Goal: Task Accomplishment & Management: Use online tool/utility

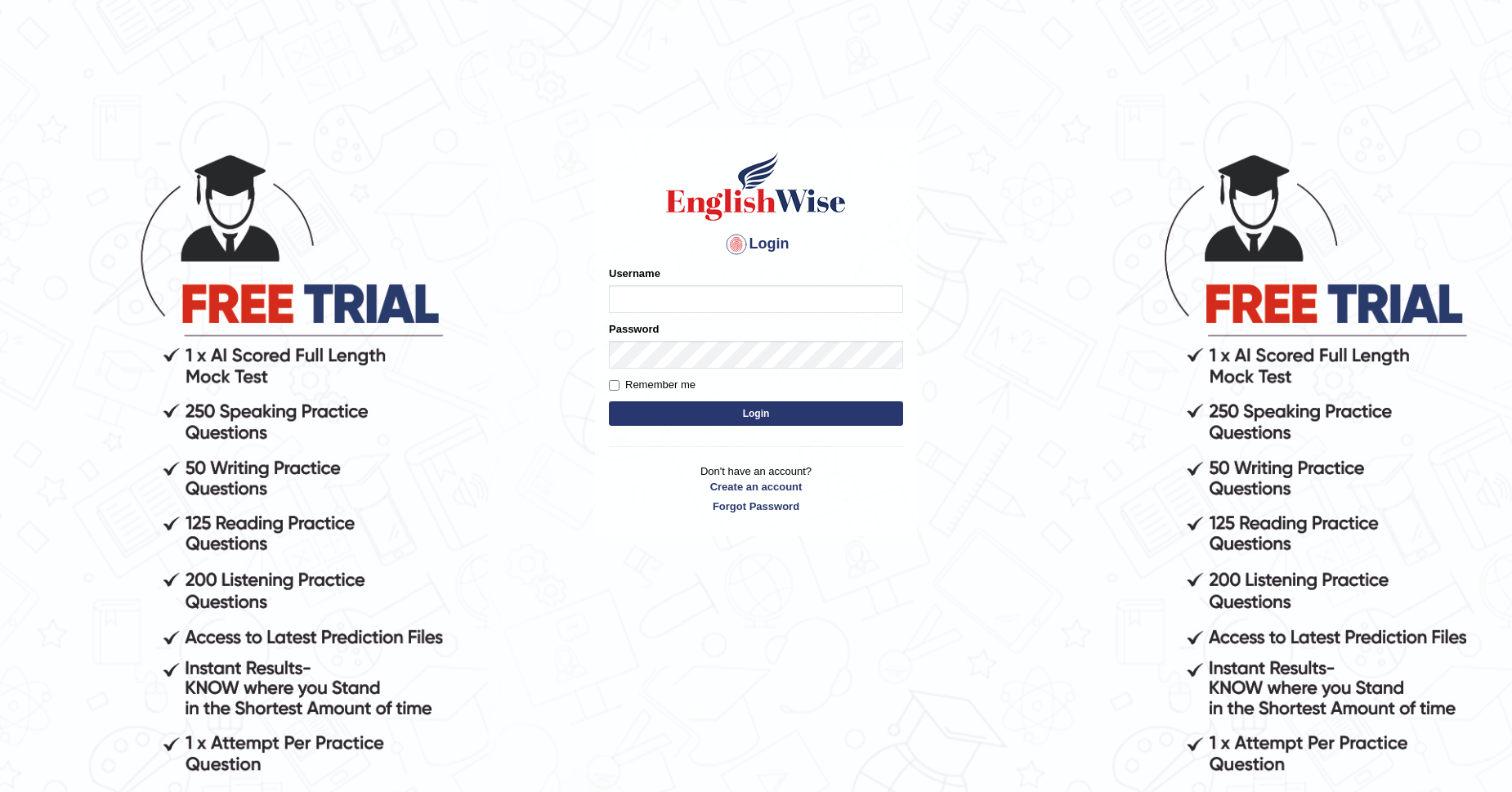
click at [798, 299] on input "Username" at bounding box center [756, 299] width 294 height 28
type input "CKAUR"
click at [777, 407] on button "Login" at bounding box center [756, 413] width 294 height 25
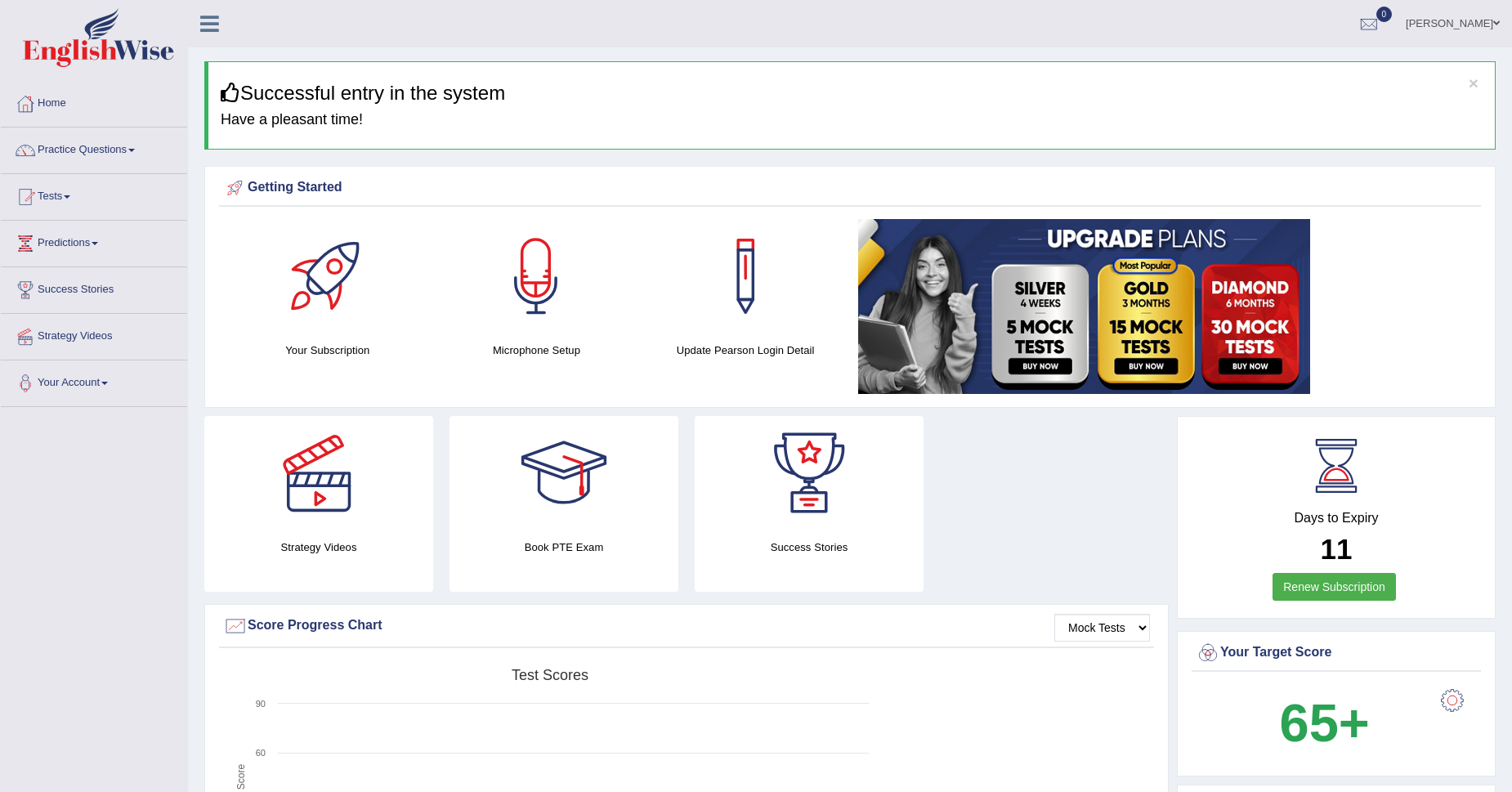
click at [56, 104] on link "Home" at bounding box center [94, 101] width 187 height 41
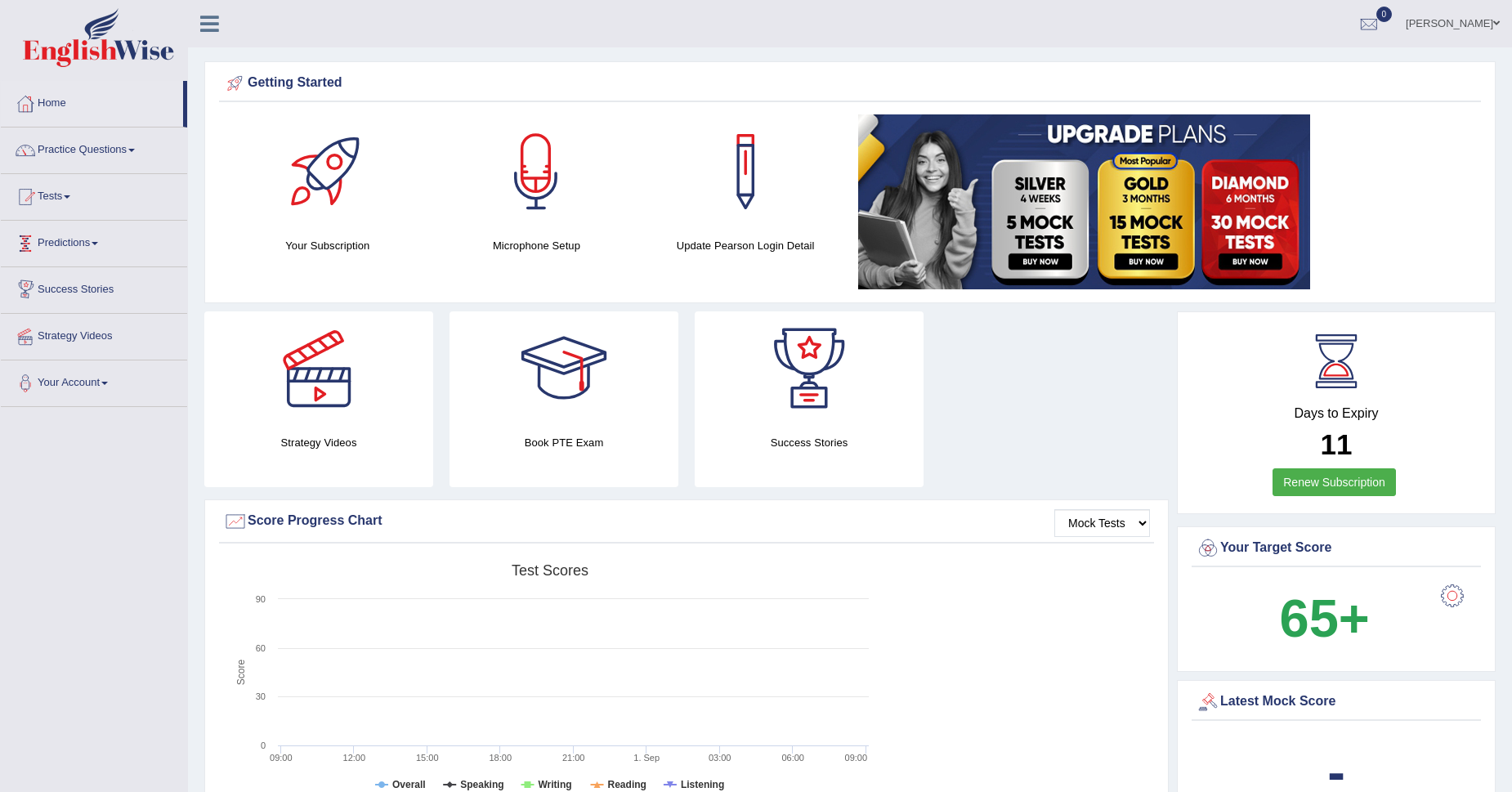
click at [90, 243] on link "Predictions" at bounding box center [94, 242] width 187 height 41
click at [107, 363] on link "Strategy Videos" at bounding box center [94, 364] width 187 height 41
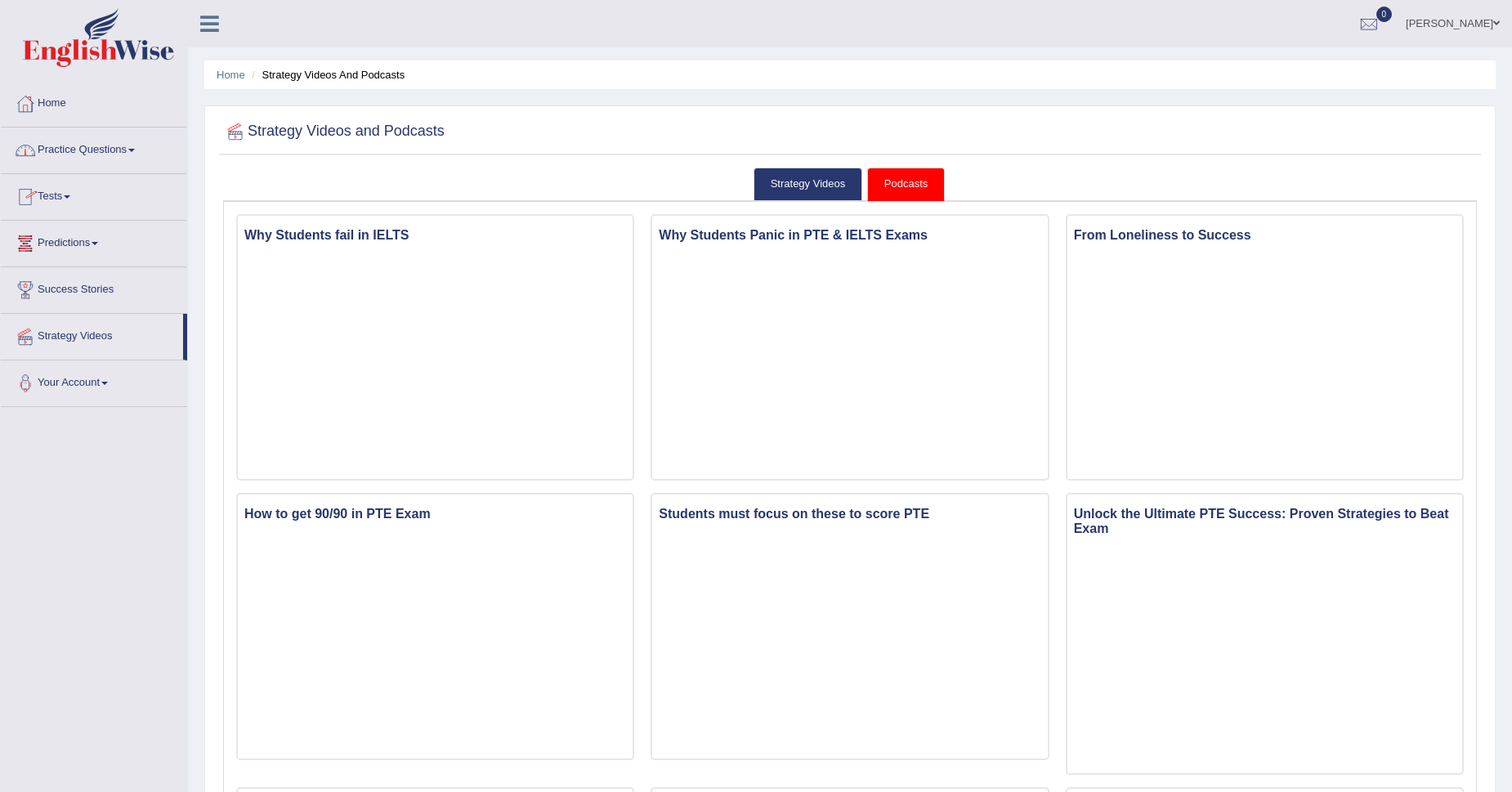
click at [63, 148] on link "Practice Questions" at bounding box center [94, 148] width 187 height 41
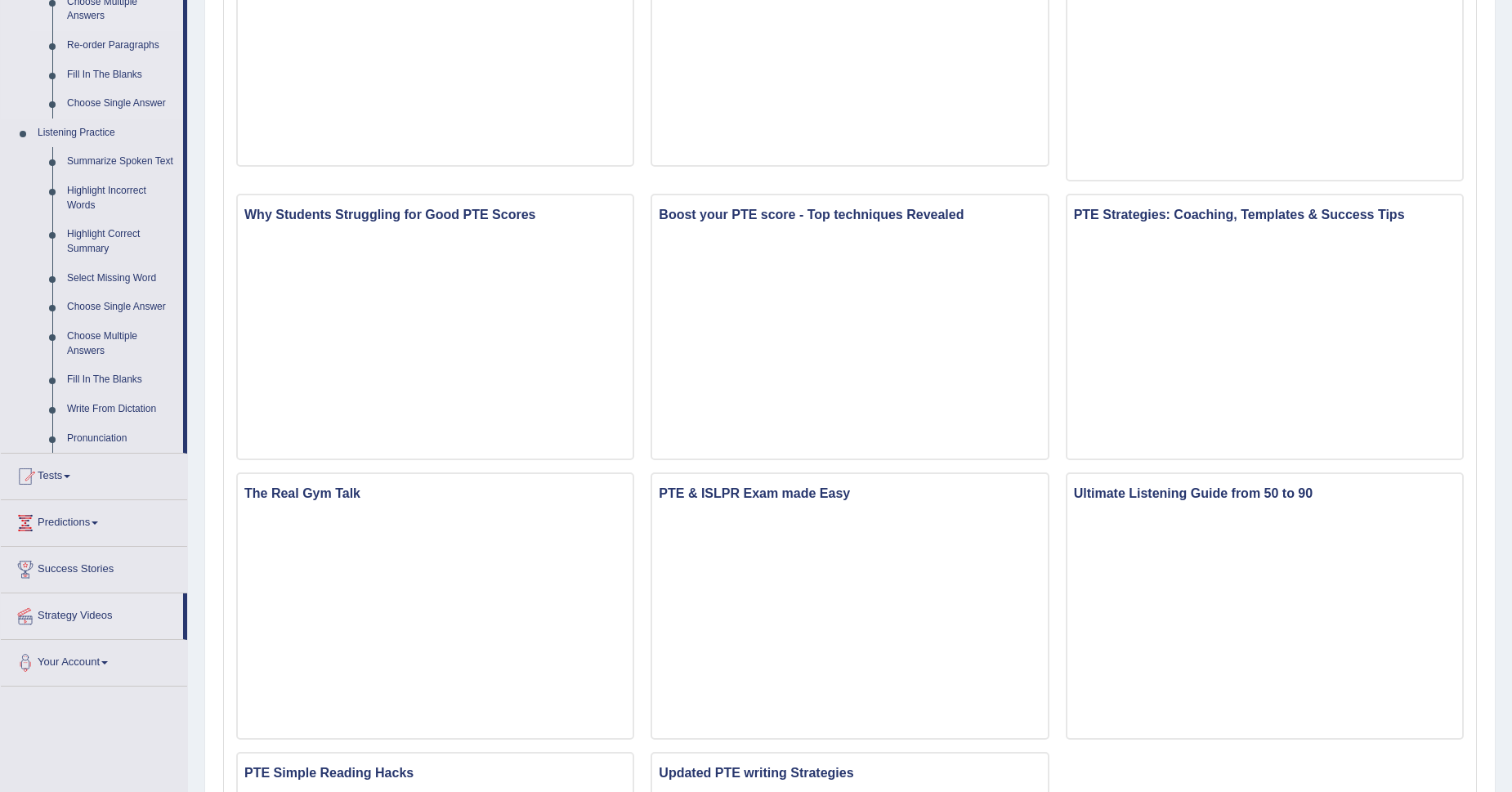
scroll to position [594, 0]
click at [85, 615] on link "Strategy Videos" at bounding box center [92, 614] width 183 height 41
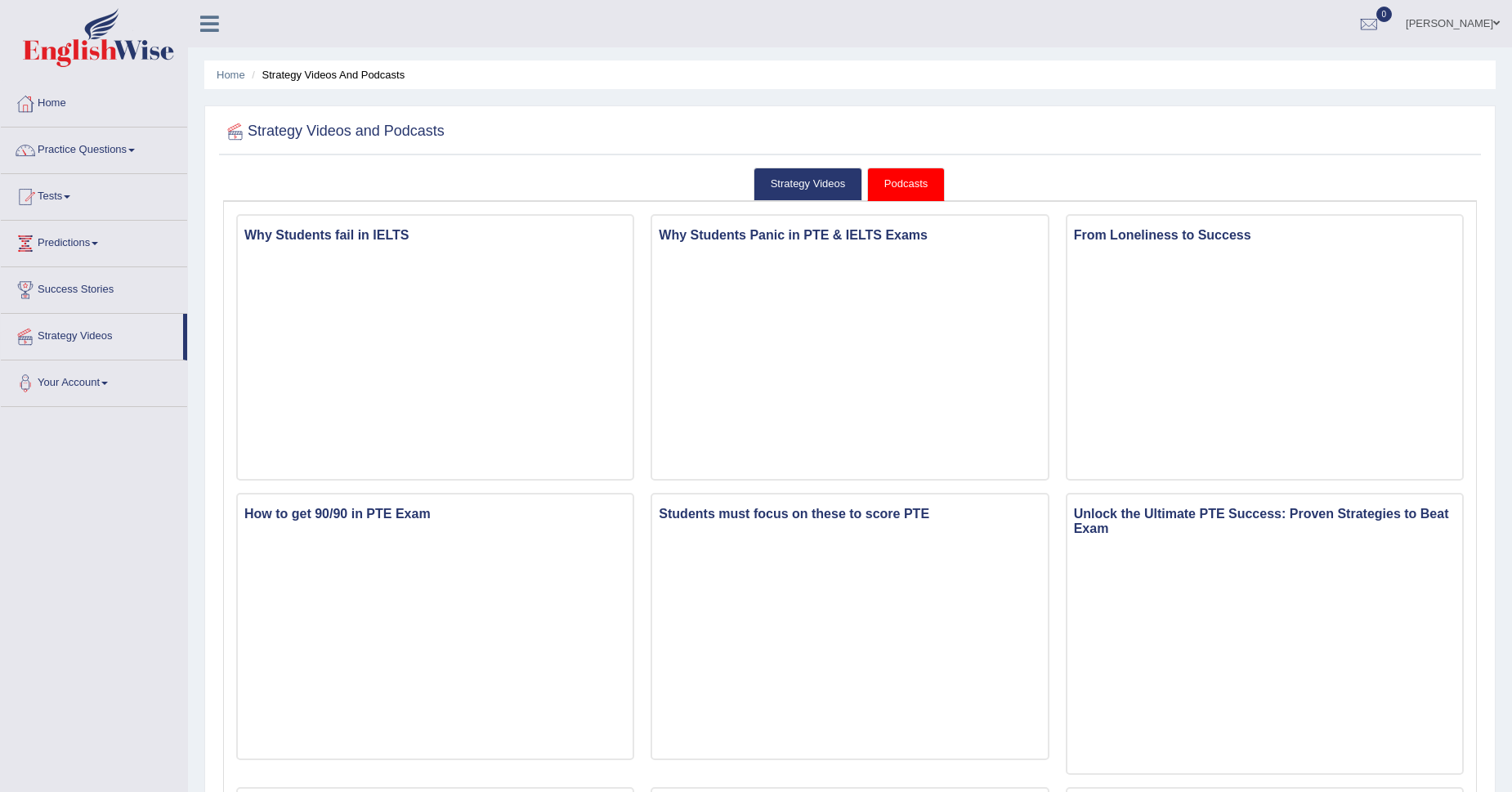
click at [76, 148] on link "Practice Questions" at bounding box center [94, 148] width 187 height 41
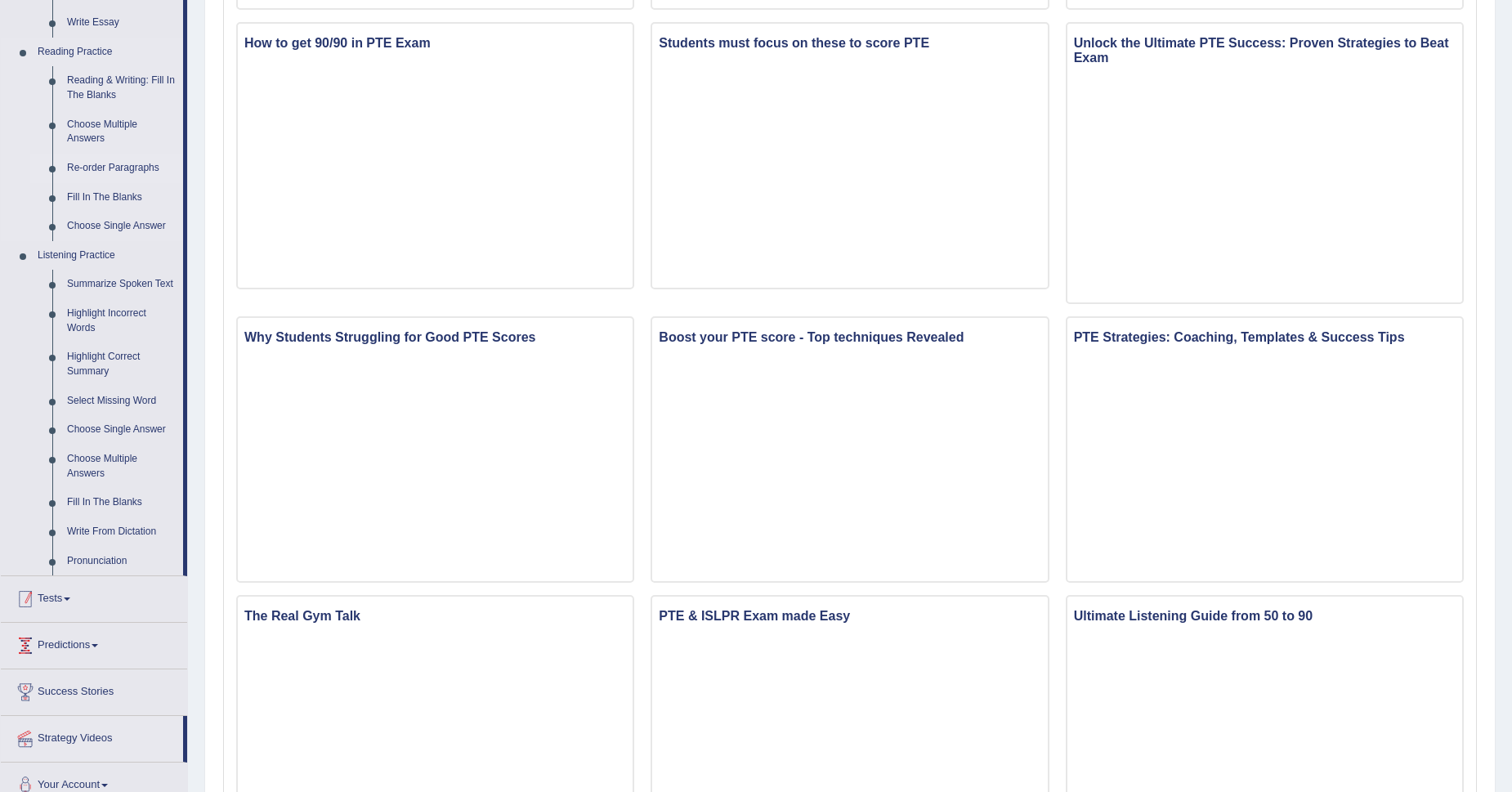
scroll to position [475, 0]
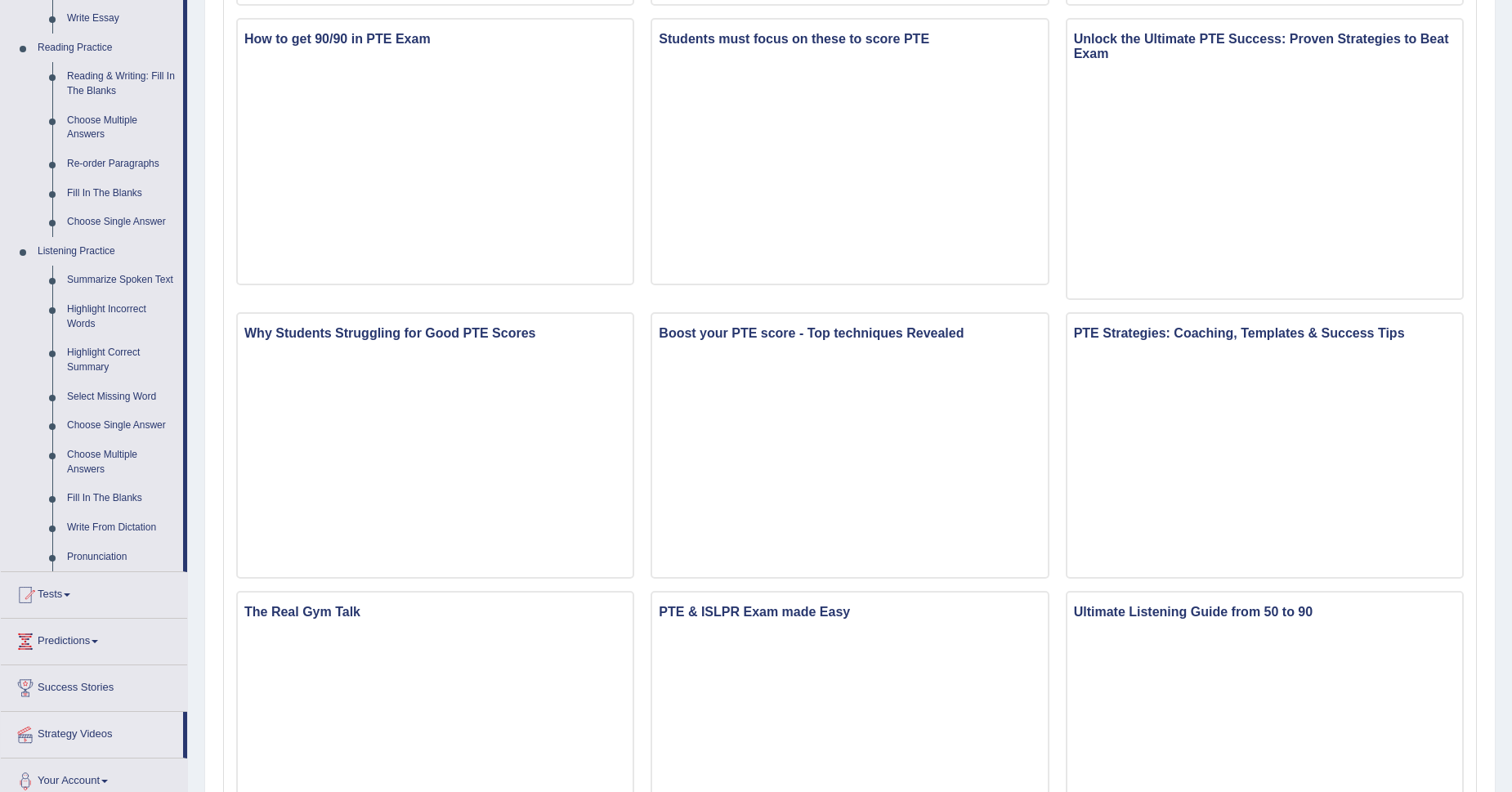
click at [59, 591] on link "Tests" at bounding box center [94, 593] width 187 height 41
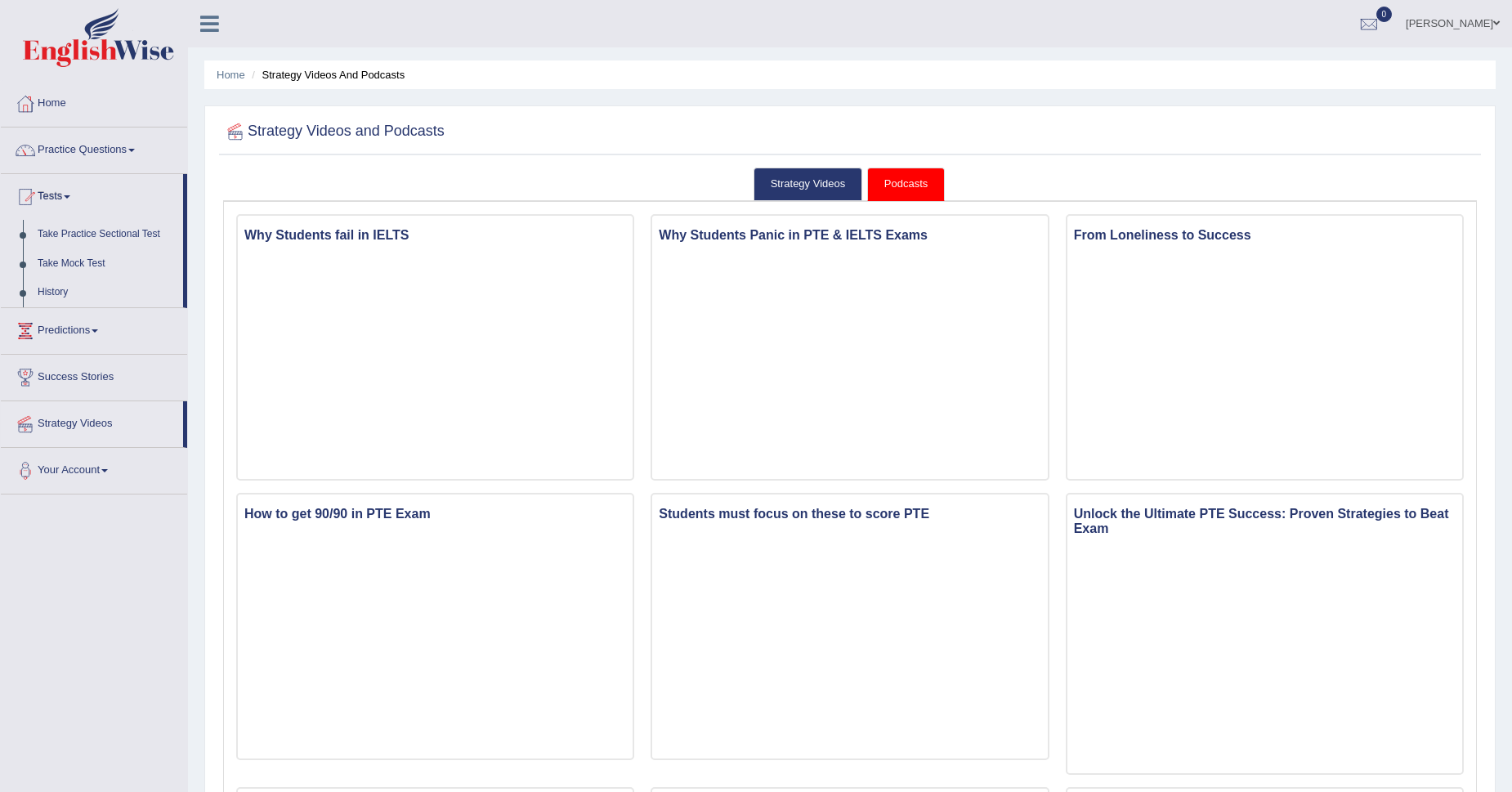
scroll to position [0, 0]
click at [66, 96] on link "Home" at bounding box center [94, 101] width 187 height 41
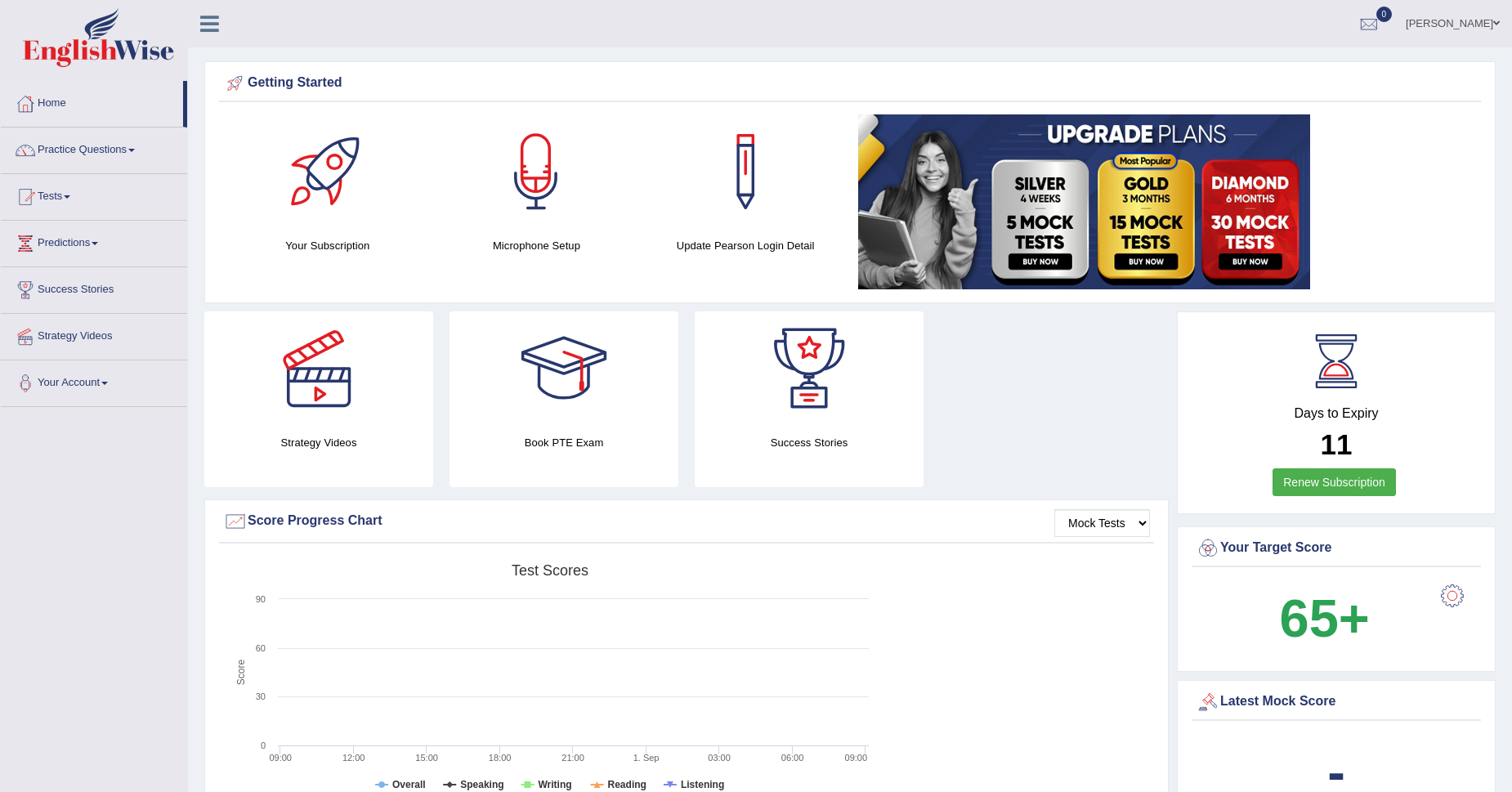
click at [100, 152] on link "Practice Questions" at bounding box center [94, 148] width 187 height 41
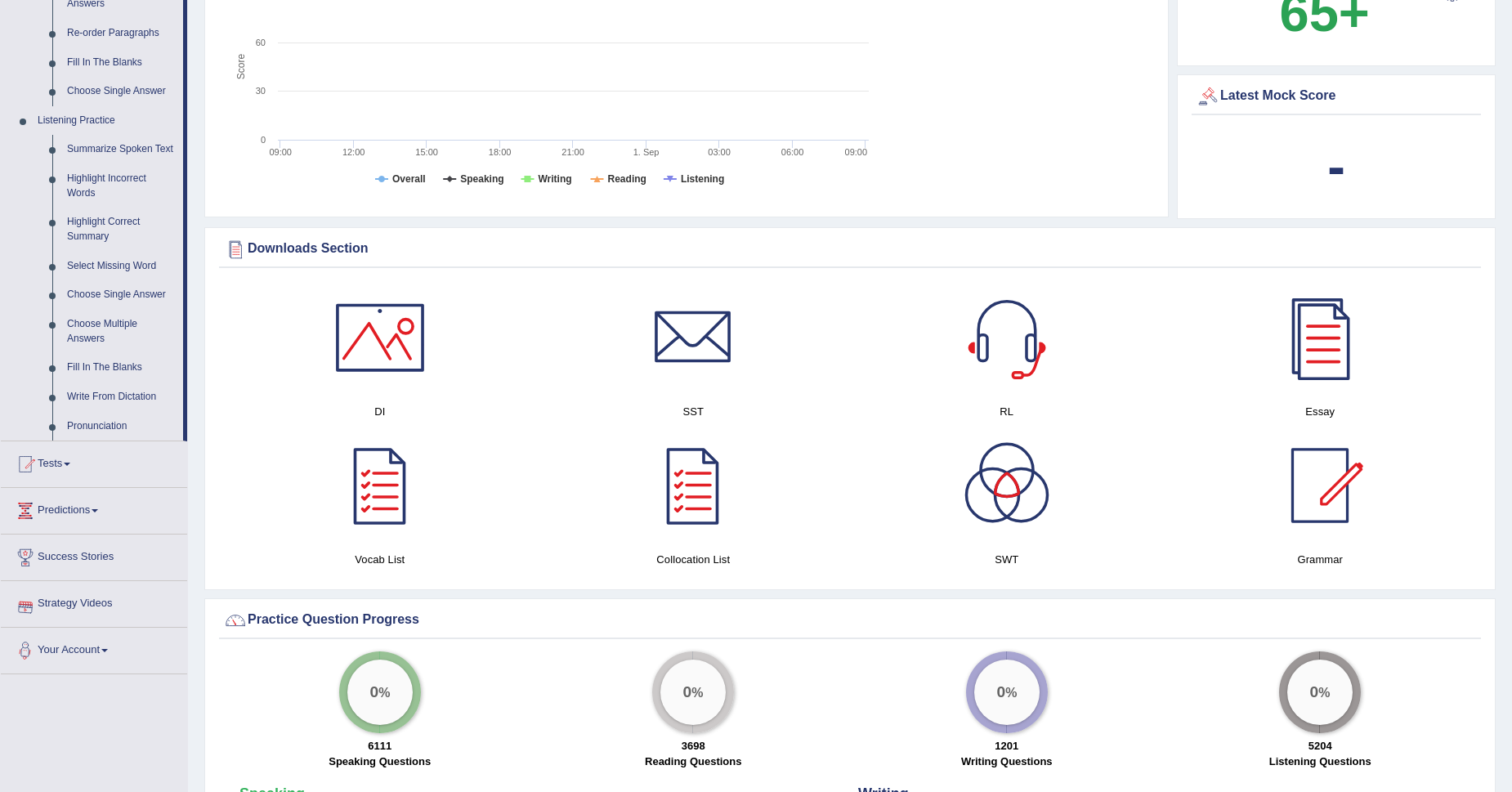
scroll to position [594, 0]
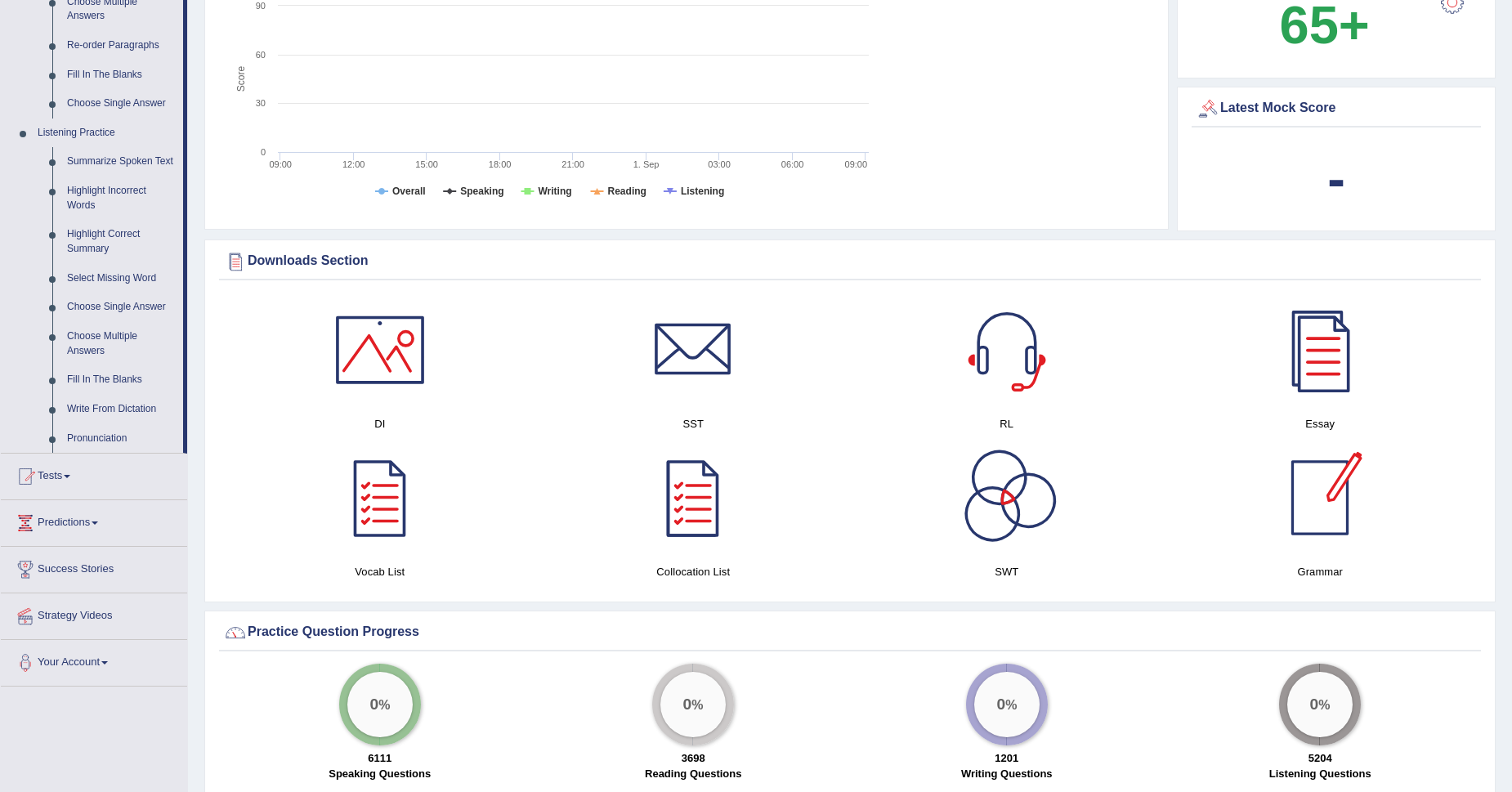
click at [1325, 480] on div at bounding box center [1319, 497] width 114 height 114
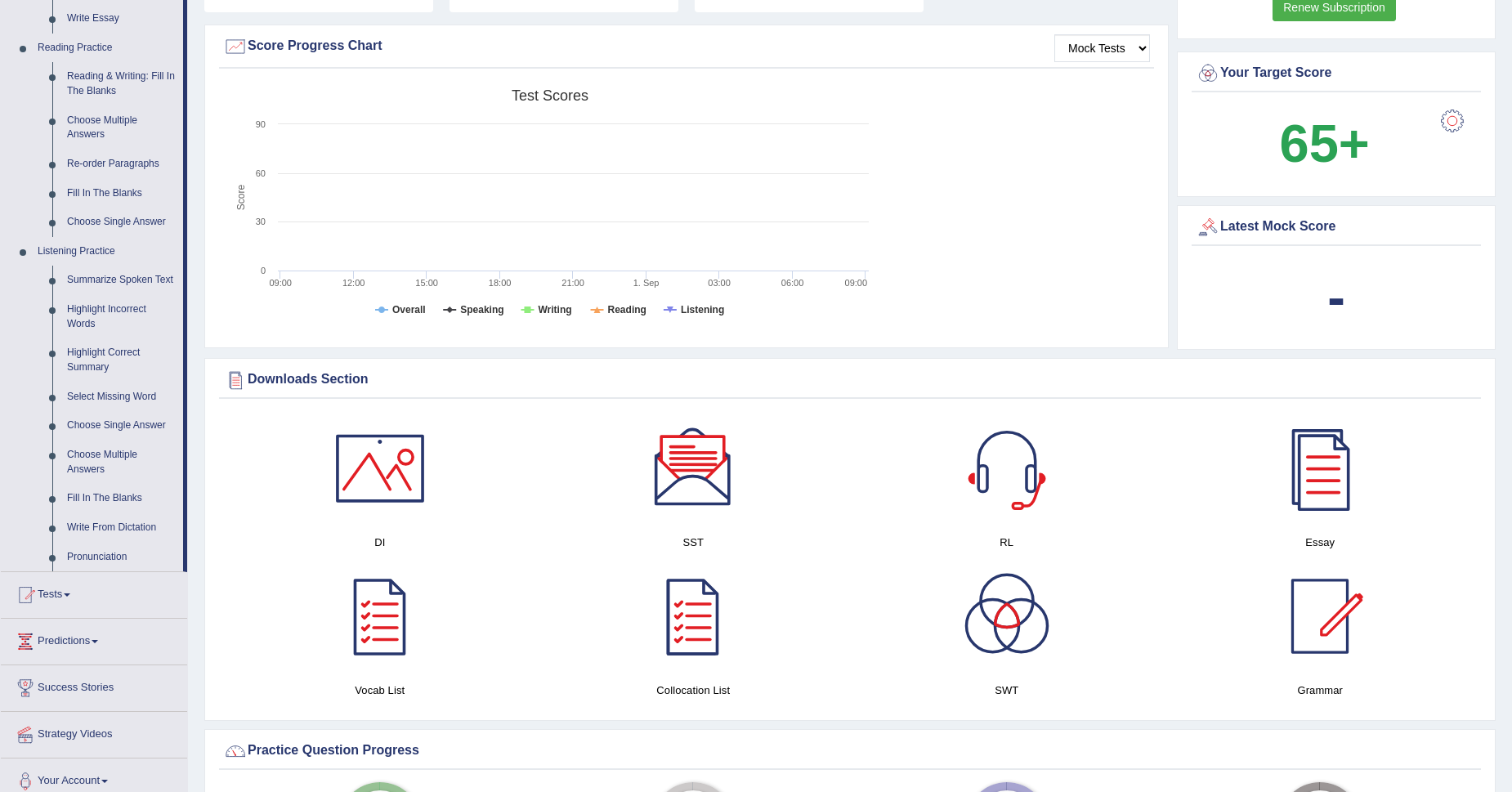
scroll to position [475, 0]
click at [414, 498] on div at bounding box center [380, 468] width 114 height 114
click at [393, 456] on div at bounding box center [380, 468] width 114 height 114
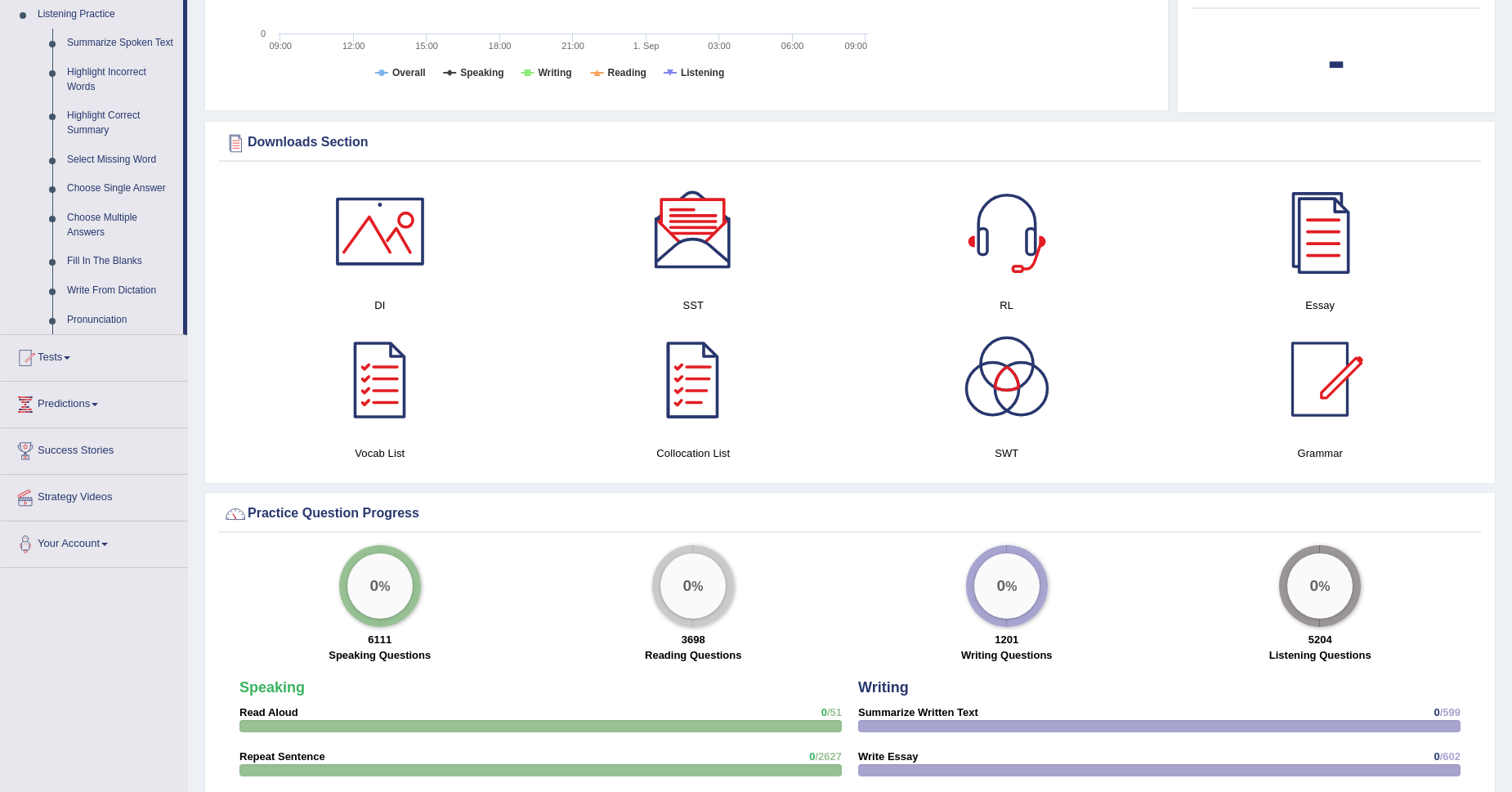
scroll to position [712, 0]
click at [382, 382] on div at bounding box center [380, 378] width 114 height 114
click at [690, 356] on div at bounding box center [693, 378] width 114 height 114
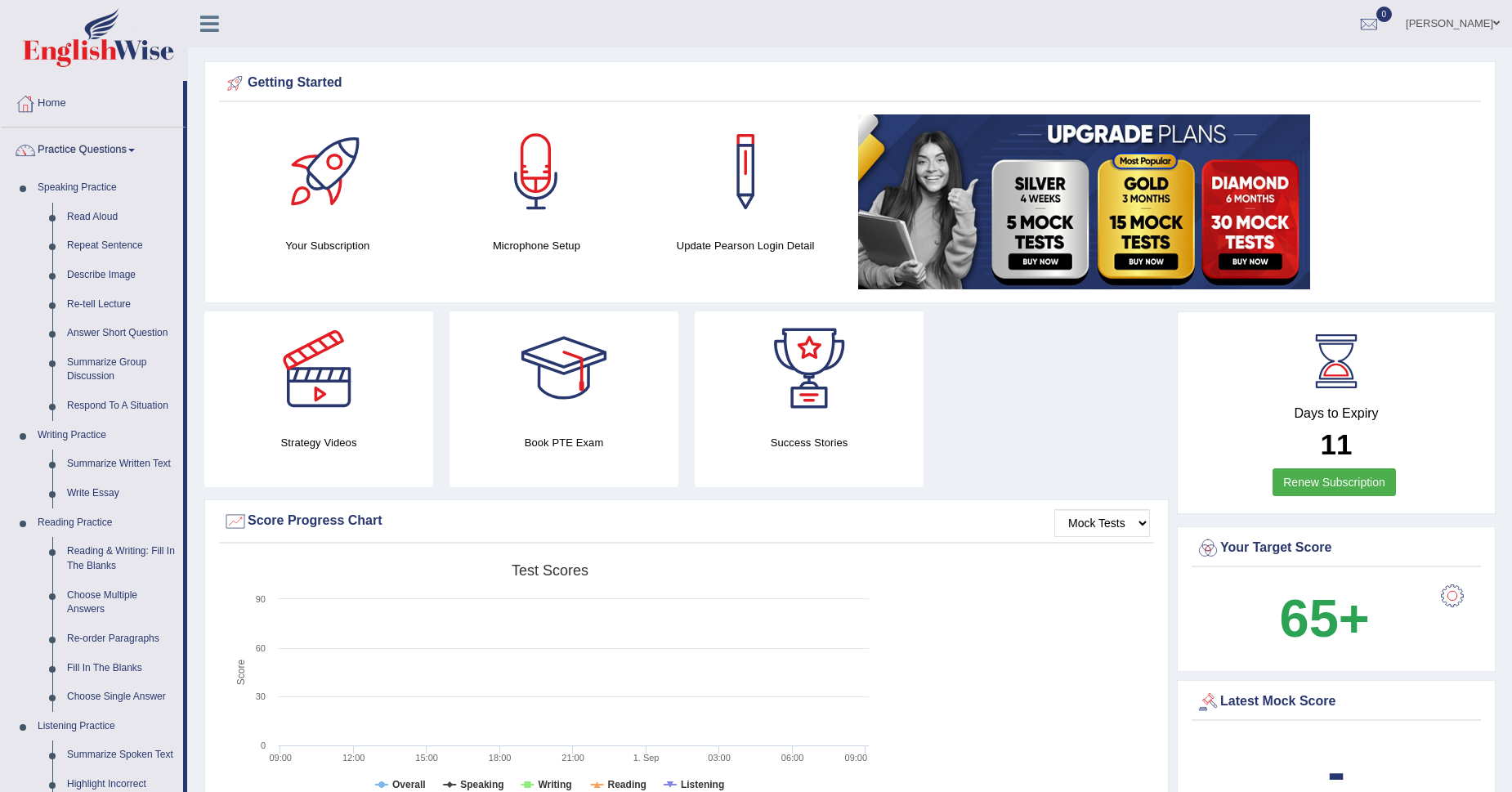
scroll to position [0, 0]
click at [1443, 27] on link "KIRANDEEP" at bounding box center [1452, 21] width 119 height 42
click at [1385, 199] on link "Log out" at bounding box center [1423, 196] width 177 height 37
